Goal: Task Accomplishment & Management: Use online tool/utility

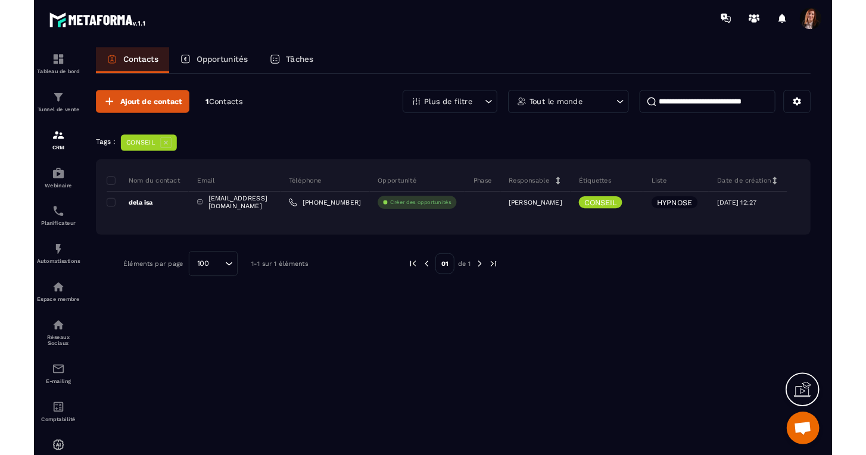
scroll to position [3297, 0]
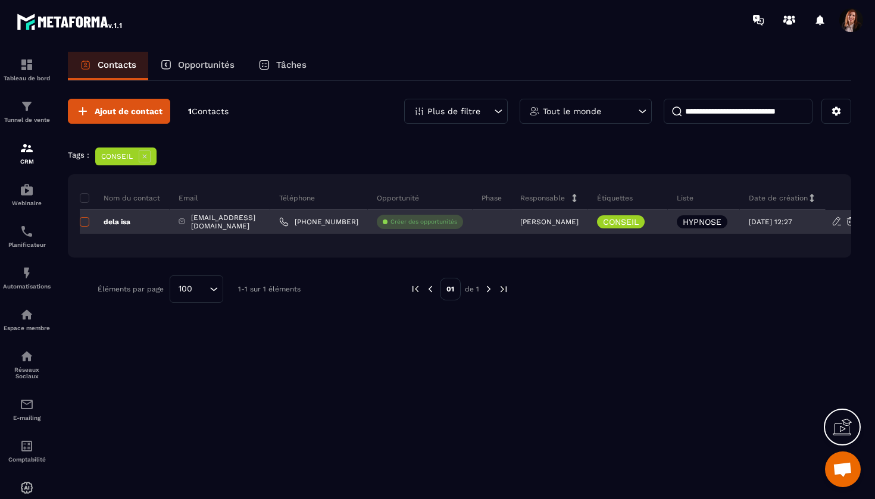
click at [87, 219] on span at bounding box center [85, 222] width 10 height 10
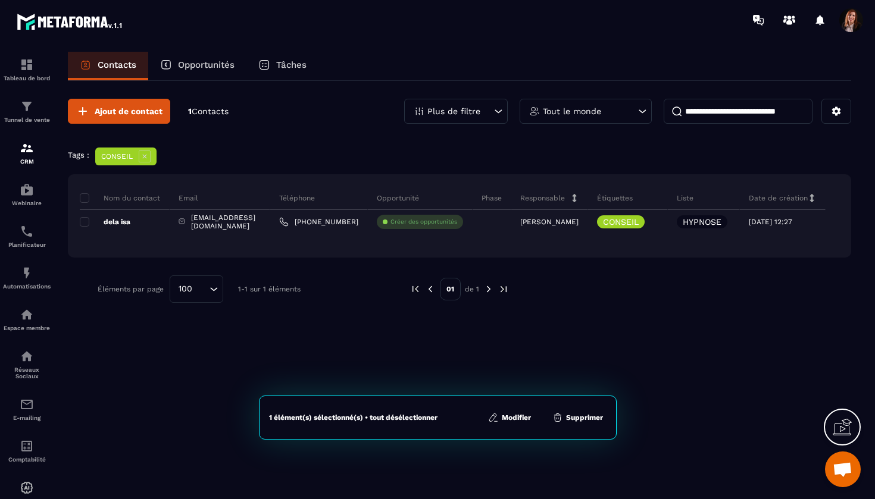
click at [579, 418] on button "Supprimer" at bounding box center [578, 418] width 58 height 12
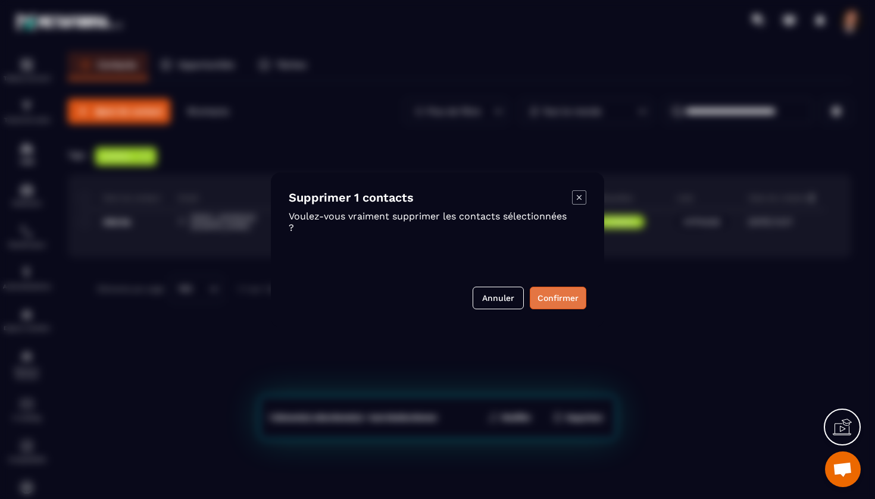
click at [554, 297] on button "Confirmer" at bounding box center [558, 298] width 57 height 23
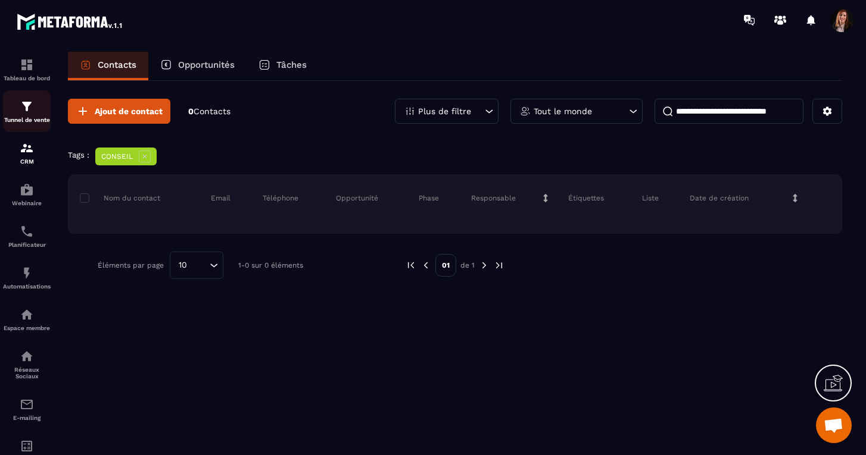
click at [27, 111] on img at bounding box center [27, 106] width 14 height 14
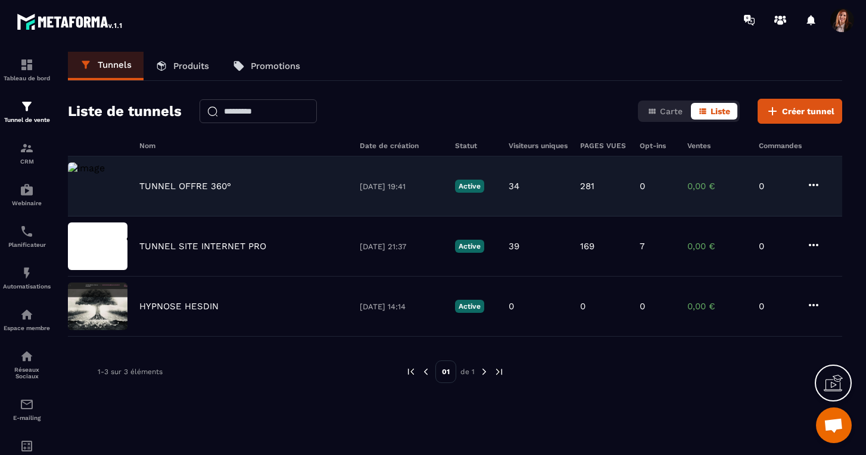
click at [177, 188] on p "TUNNEL OFFRE 360°" at bounding box center [185, 186] width 92 height 11
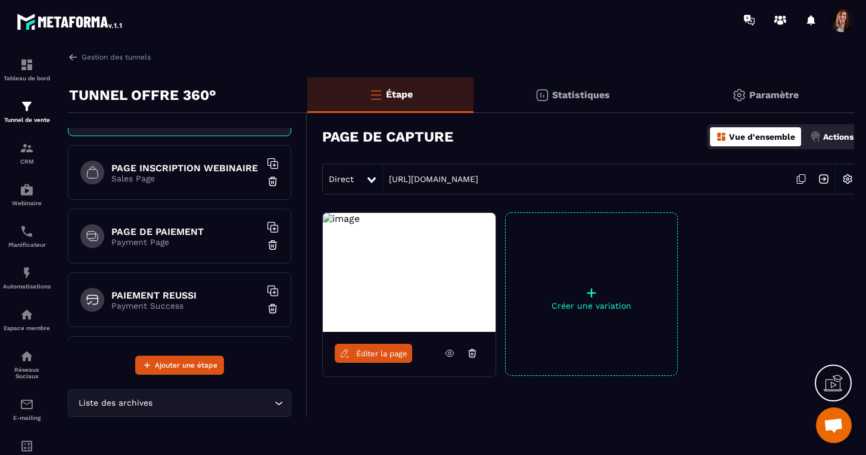
scroll to position [48, 0]
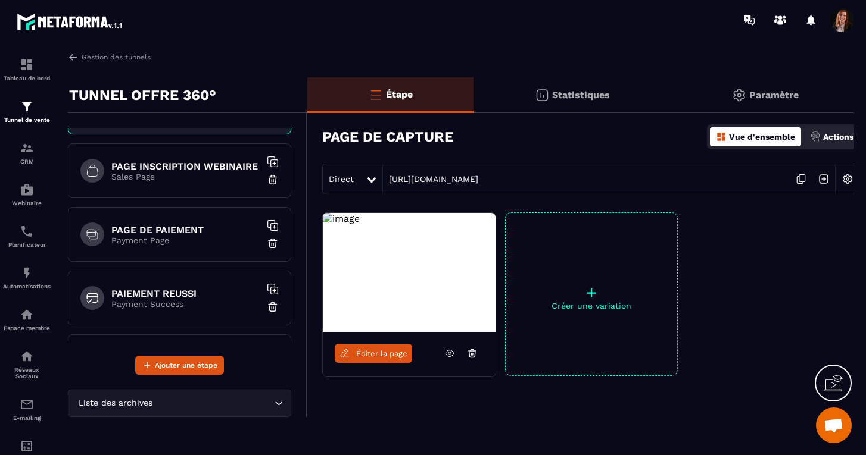
click at [156, 230] on h6 "PAGE DE PAIEMENT" at bounding box center [185, 229] width 149 height 11
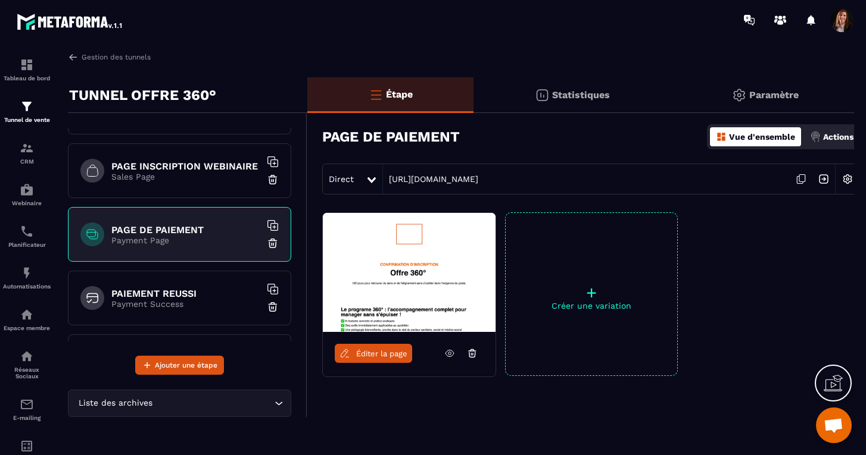
click at [802, 177] on icon at bounding box center [800, 179] width 23 height 23
click at [26, 108] on img at bounding box center [27, 106] width 14 height 14
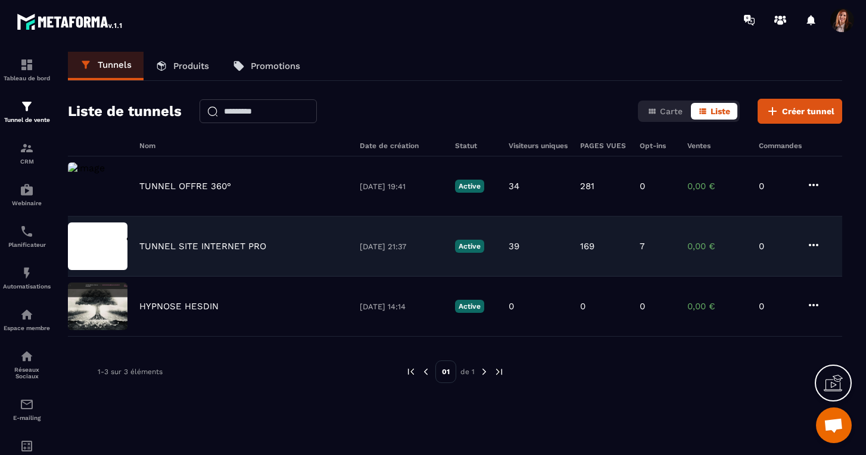
click at [206, 243] on p "TUNNEL SITE INTERNET PRO" at bounding box center [202, 246] width 127 height 11
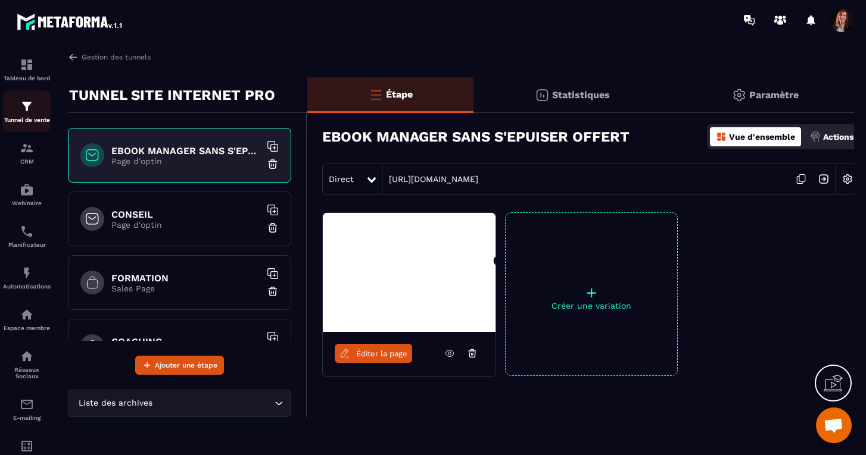
click at [24, 108] on img at bounding box center [27, 106] width 14 height 14
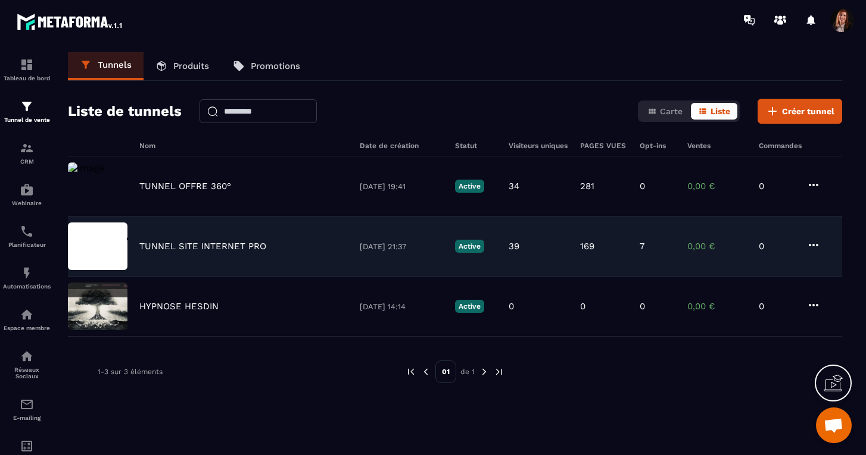
click at [170, 245] on p "TUNNEL SITE INTERNET PRO" at bounding box center [202, 246] width 127 height 11
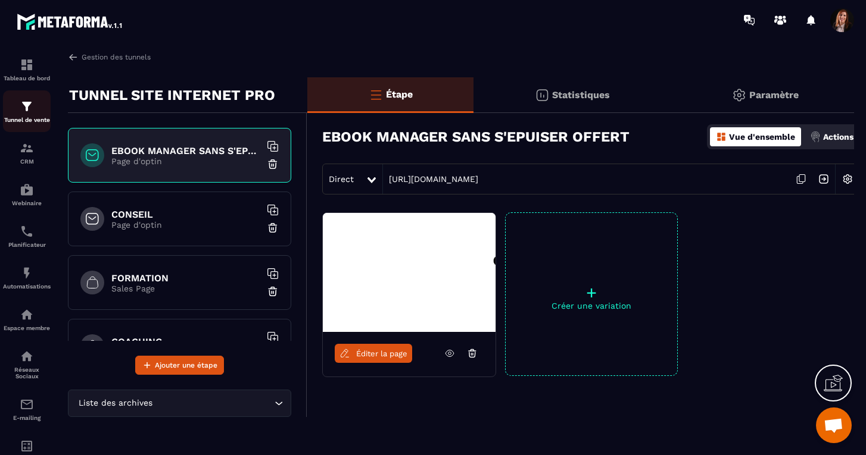
click at [35, 116] on div "Tunnel de vente" at bounding box center [27, 111] width 48 height 24
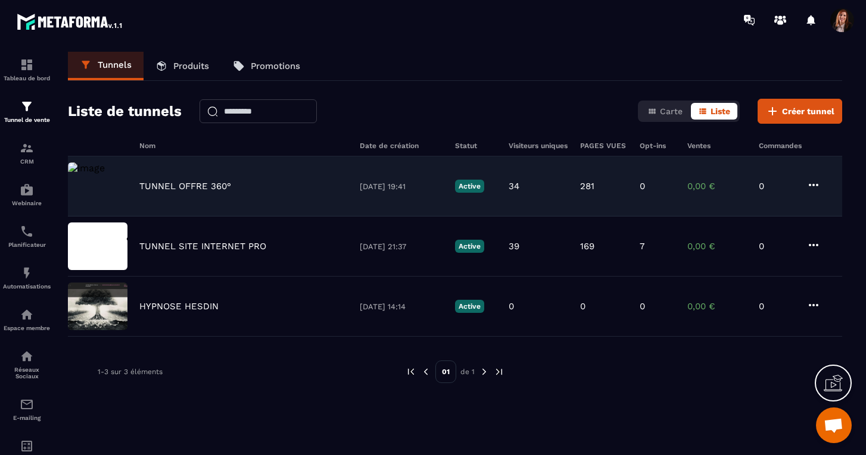
click at [199, 189] on p "TUNNEL OFFRE 360°" at bounding box center [185, 186] width 92 height 11
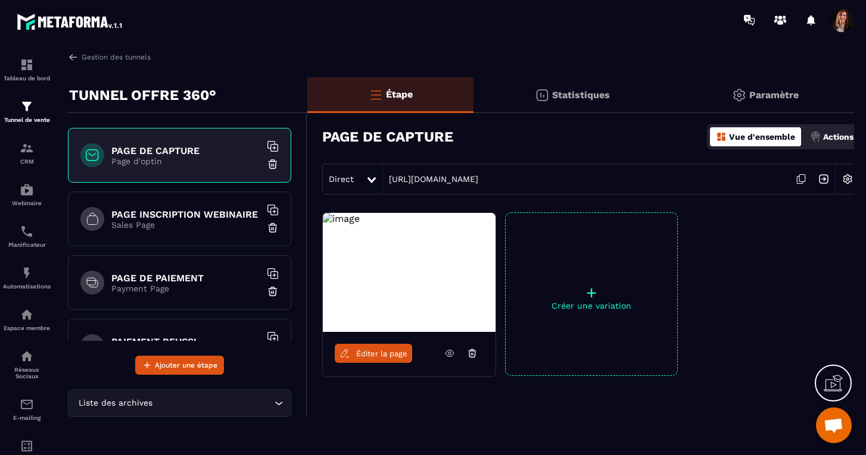
click at [373, 358] on link "Éditer la page" at bounding box center [373, 353] width 77 height 19
